Goal: Obtain resource: Download file/media

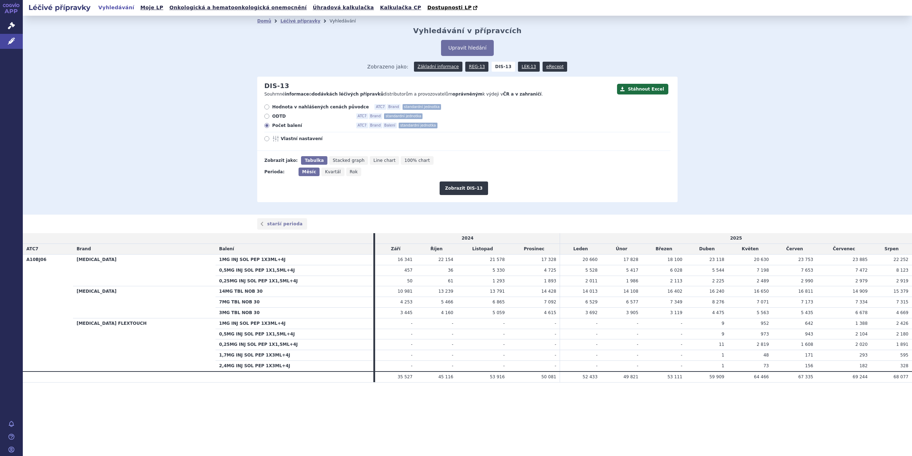
click at [351, 173] on span "Rok" at bounding box center [354, 171] width 8 height 5
click at [351, 172] on input "Rok" at bounding box center [348, 169] width 5 height 5
radio input "true"
click at [465, 188] on button "Zobrazit DIS-13" at bounding box center [464, 188] width 48 height 14
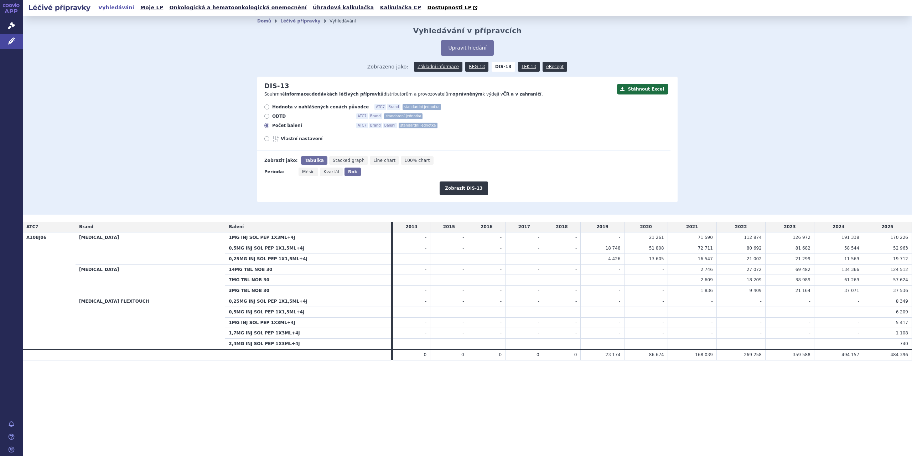
drag, startPoint x: 906, startPoint y: 389, endPoint x: 912, endPoint y: 388, distance: 6.2
click at [912, 388] on div "Léčivé přípravky Vyhledávání Moje LP Onkologická a hematoonkologická onemocnění…" at bounding box center [467, 228] width 889 height 456
click at [646, 90] on button "Stáhnout Excel" at bounding box center [642, 89] width 51 height 11
click at [305, 107] on span "Hodnota v nahlášených cenách původce" at bounding box center [320, 107] width 97 height 6
click at [270, 107] on input "Hodnota v nahlášených cenách původce ATC7 Brand standardní jednotka" at bounding box center [267, 107] width 5 height 5
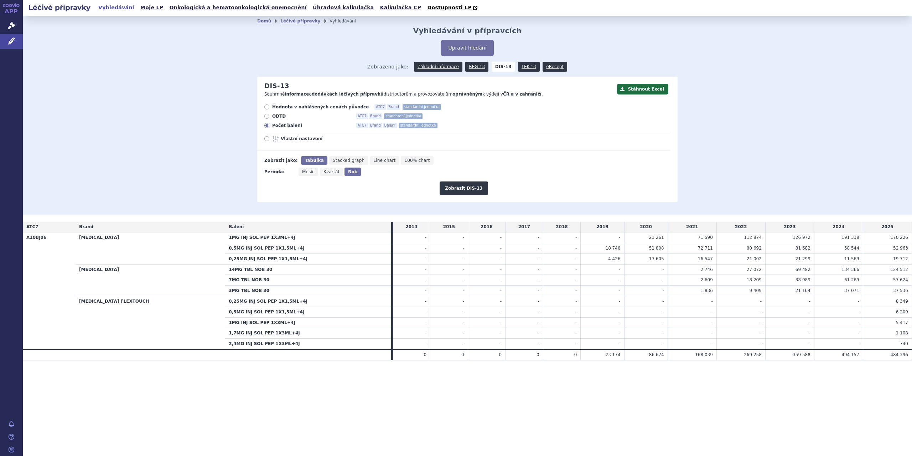
radio input "true"
click at [461, 183] on button "Zobrazit DIS-13" at bounding box center [464, 188] width 48 height 14
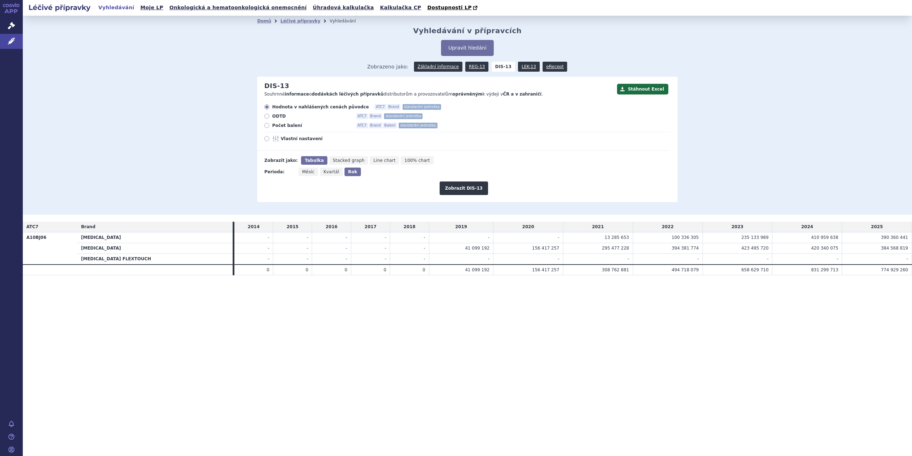
click at [104, 246] on th "[MEDICAL_DATA]" at bounding box center [154, 248] width 155 height 11
click at [117, 250] on th "[MEDICAL_DATA]" at bounding box center [154, 248] width 155 height 11
click at [286, 139] on span "Vlastní nastavení" at bounding box center [320, 139] width 78 height 6
click at [270, 139] on input "Vlastní nastavení" at bounding box center [267, 139] width 5 height 5
radio input "true"
